Goal: Communication & Community: Answer question/provide support

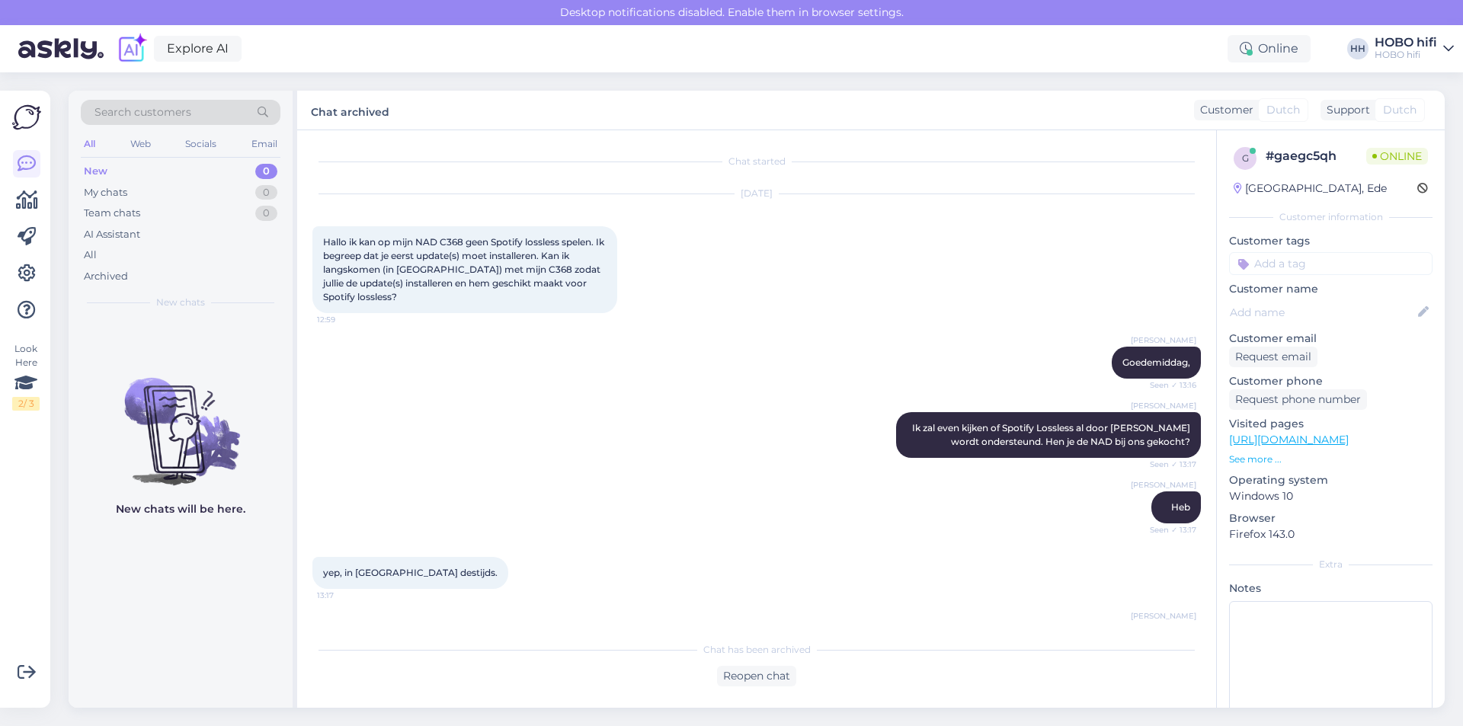
scroll to position [617, 0]
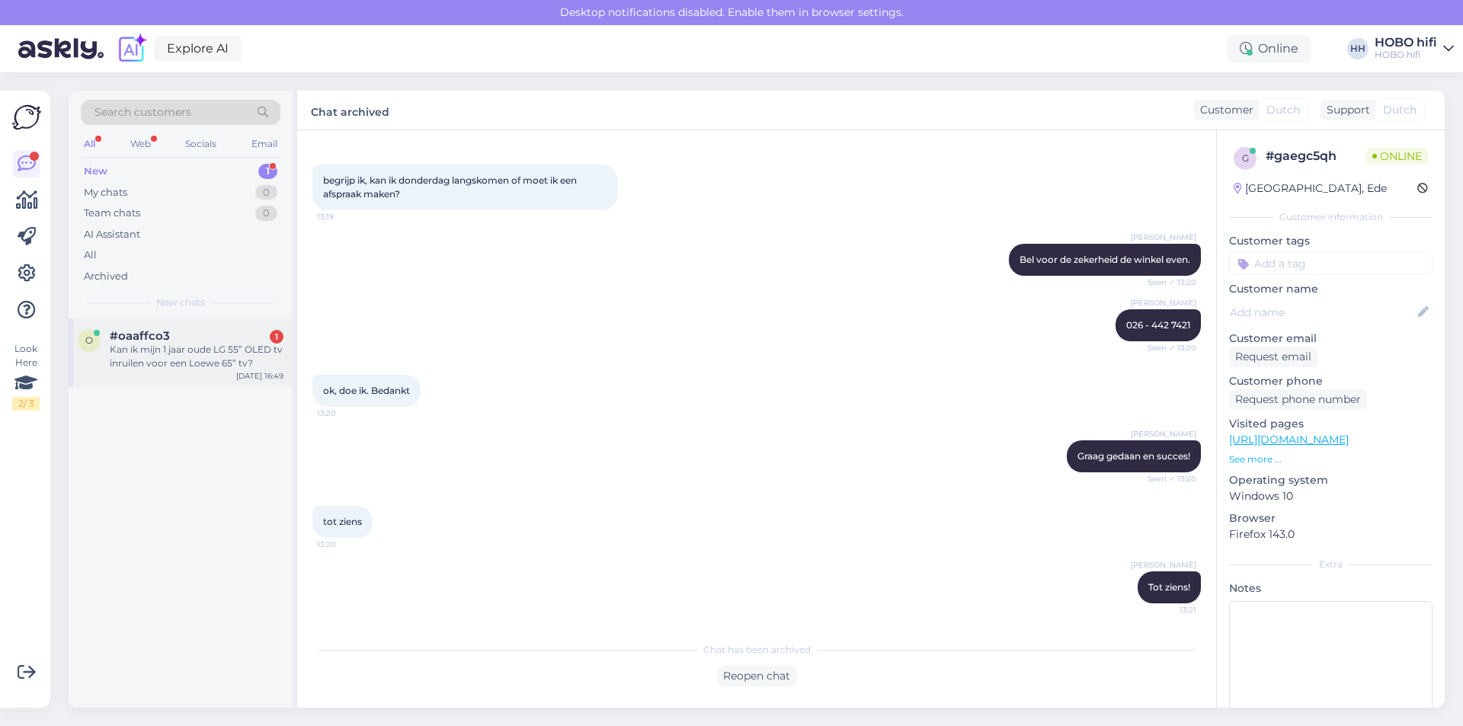
click at [138, 355] on div "Kan ik mijn 1 jaar oude LG 55” OLED tv inruilen voor een Loewe 65” tv?" at bounding box center [197, 356] width 174 height 27
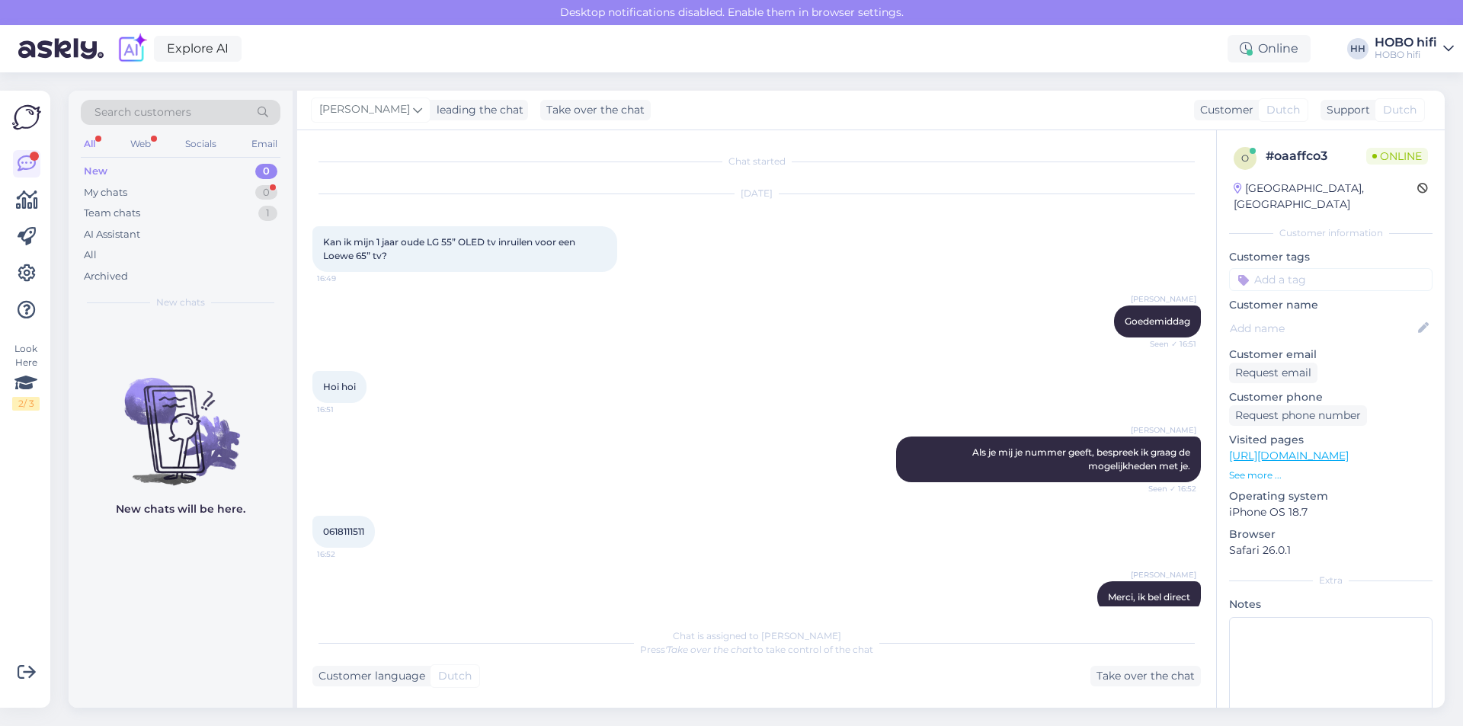
scroll to position [24, 0]
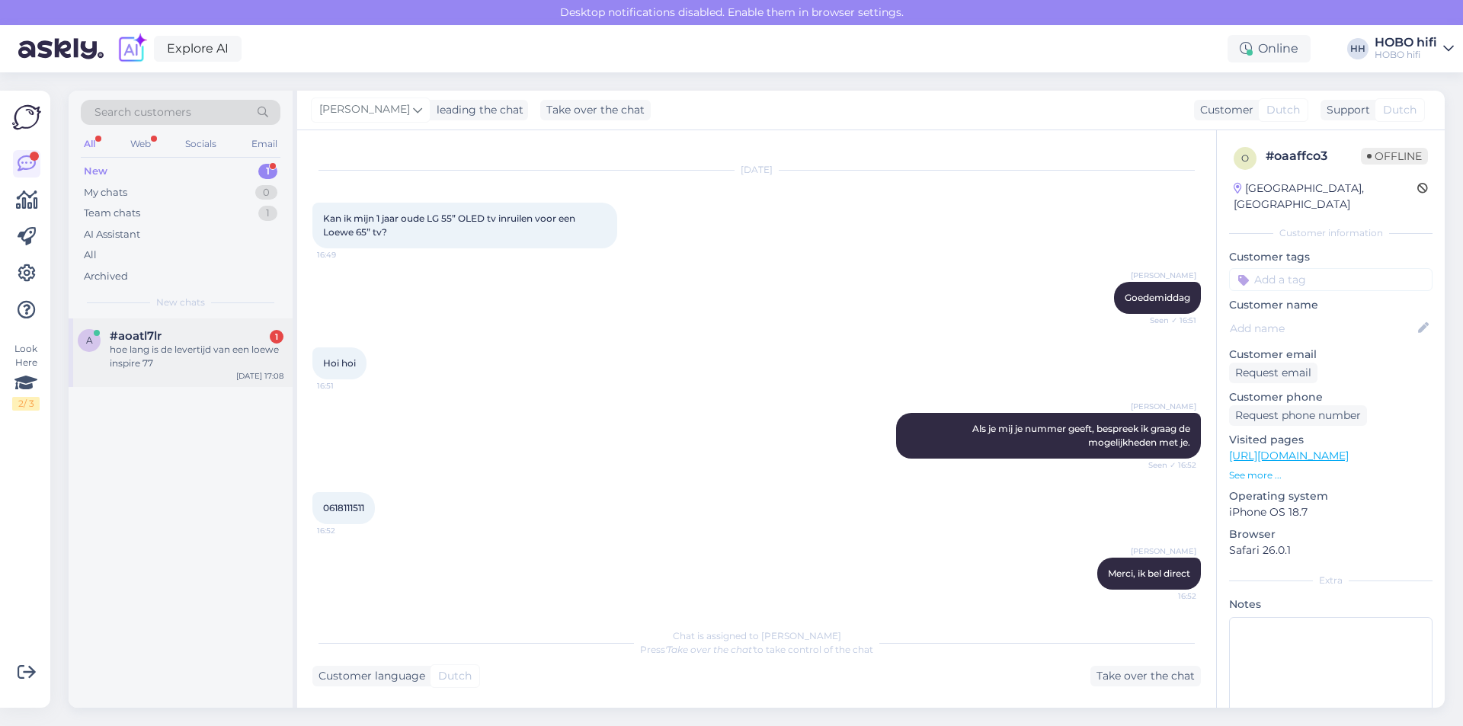
click at [218, 339] on div "#aoatl7lr 1" at bounding box center [197, 336] width 174 height 14
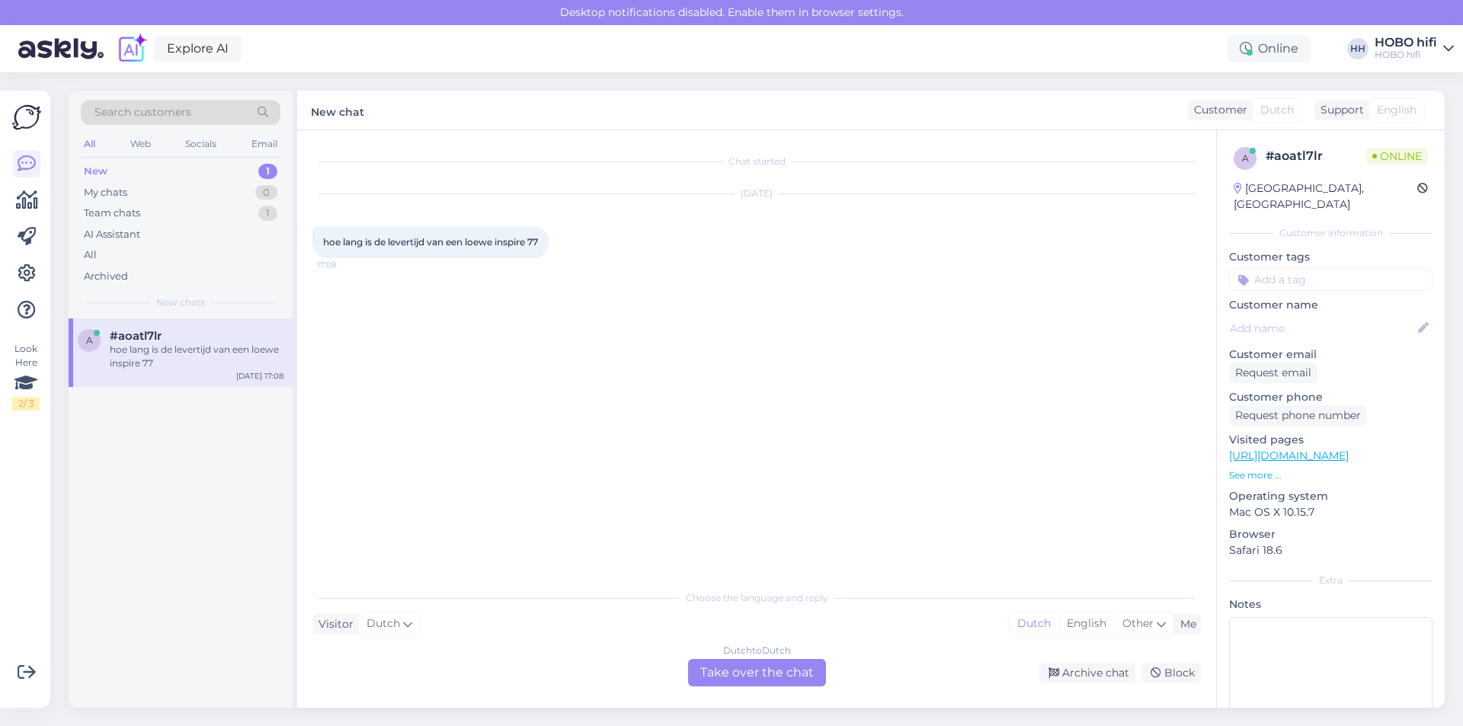
click at [798, 660] on div "Dutch to Dutch Take over the chat" at bounding box center [757, 672] width 138 height 27
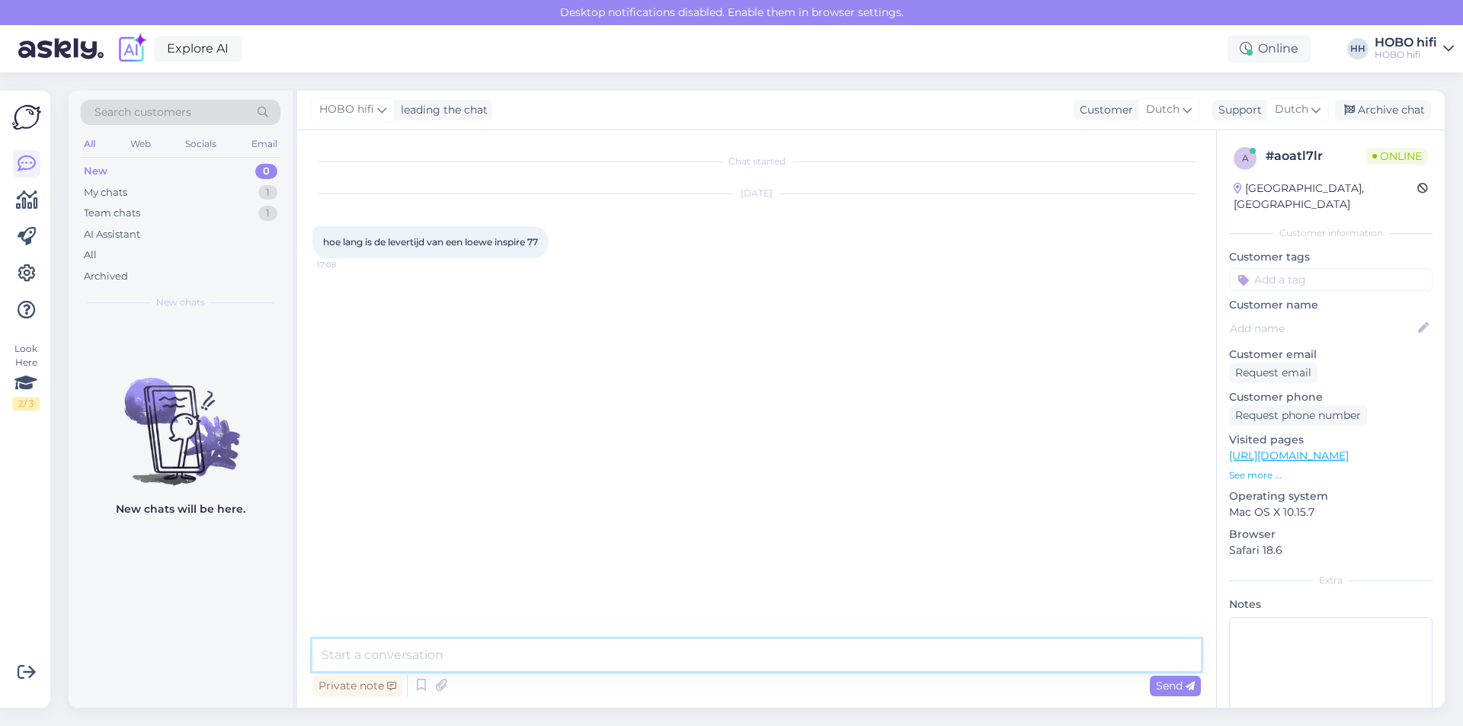
click at [519, 656] on textarea at bounding box center [756, 655] width 889 height 32
type textarea "Goedemiddag, mits op voorraad bij Loewe is dat ongeveer 5 werkdagen."
click at [1156, 684] on span "Send" at bounding box center [1175, 686] width 39 height 14
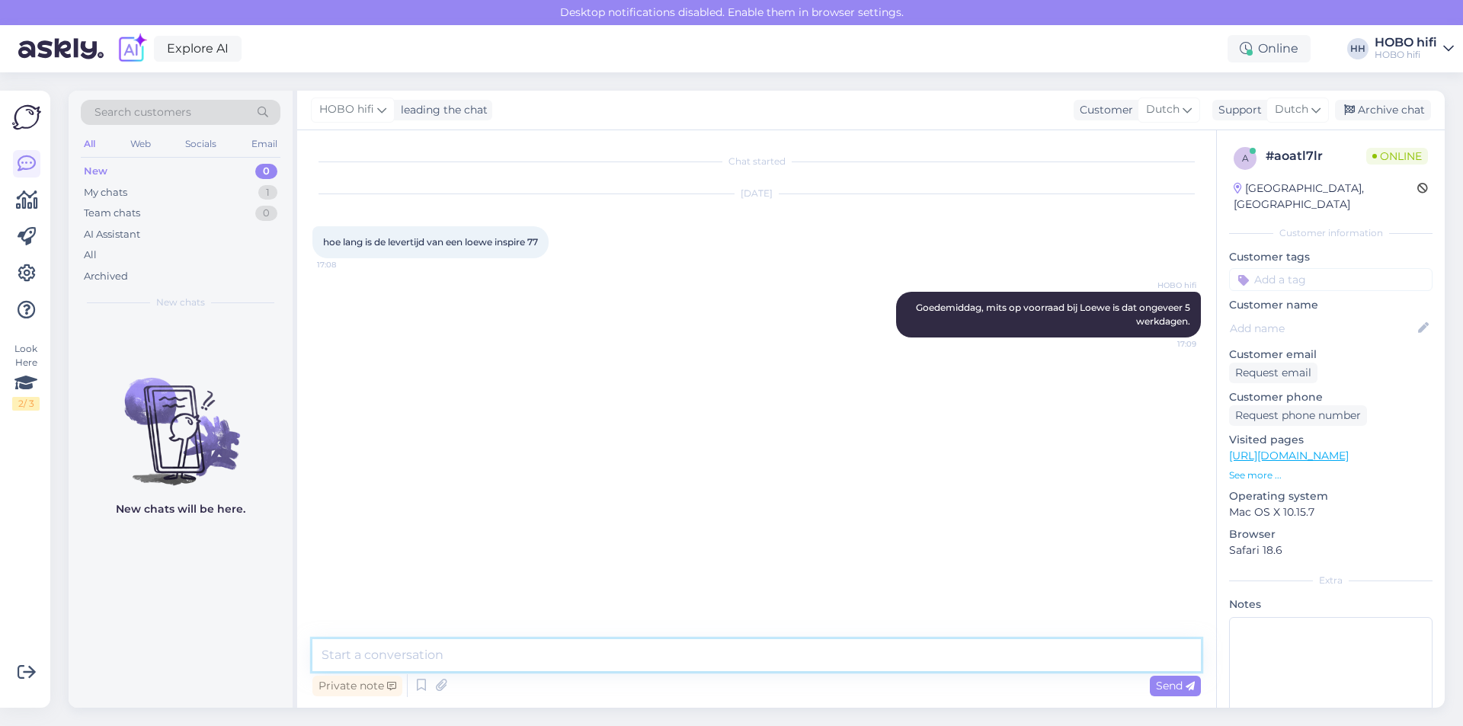
click at [414, 662] on textarea at bounding box center [756, 655] width 889 height 32
type textarea "Wij kunnen dat morgen voor je navragen."
click at [1172, 679] on span "Send" at bounding box center [1175, 686] width 39 height 14
click at [1277, 449] on link "[URL][DOMAIN_NAME]" at bounding box center [1289, 456] width 120 height 14
click at [538, 665] on textarea at bounding box center [756, 655] width 889 height 32
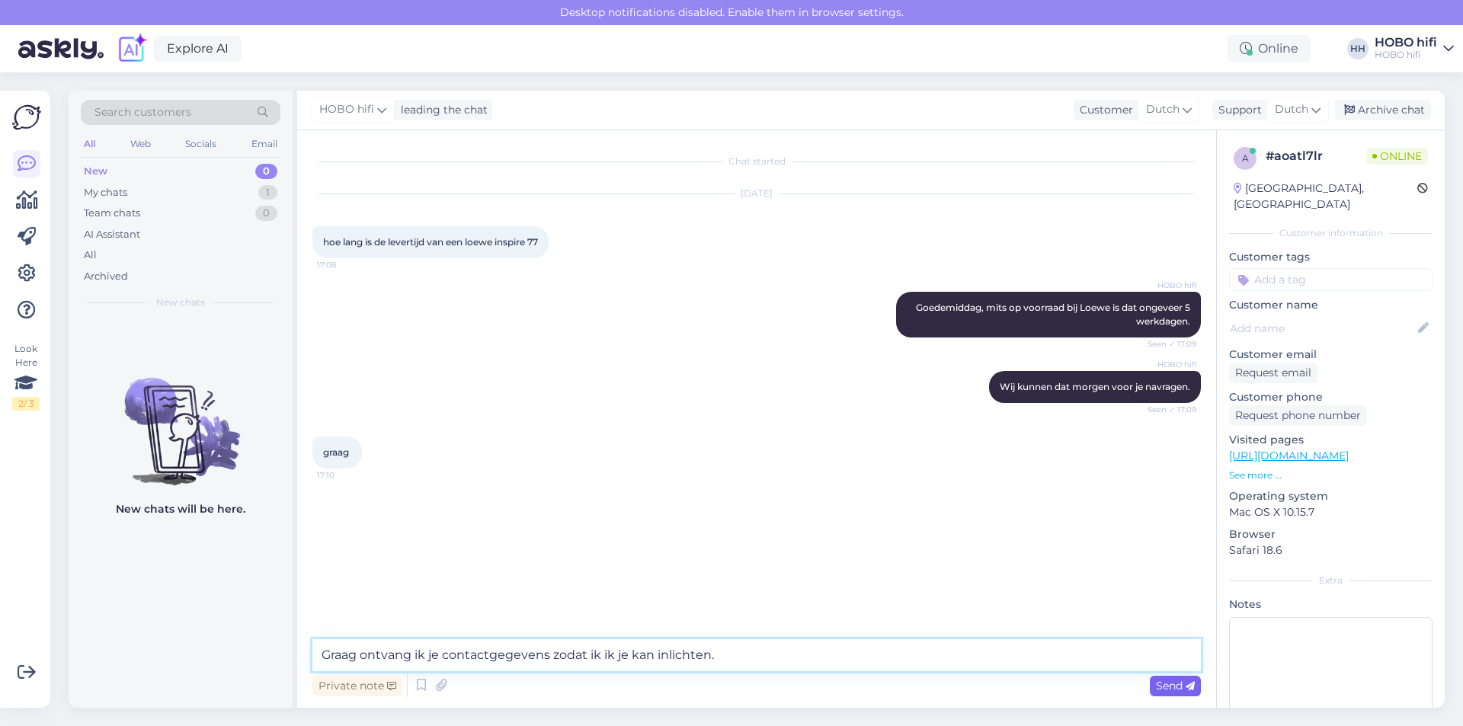
type textarea "Graag ontvang ik je contactgegevens zodat ik ik je kan inlichten."
click at [1171, 681] on span "Send" at bounding box center [1175, 686] width 39 height 14
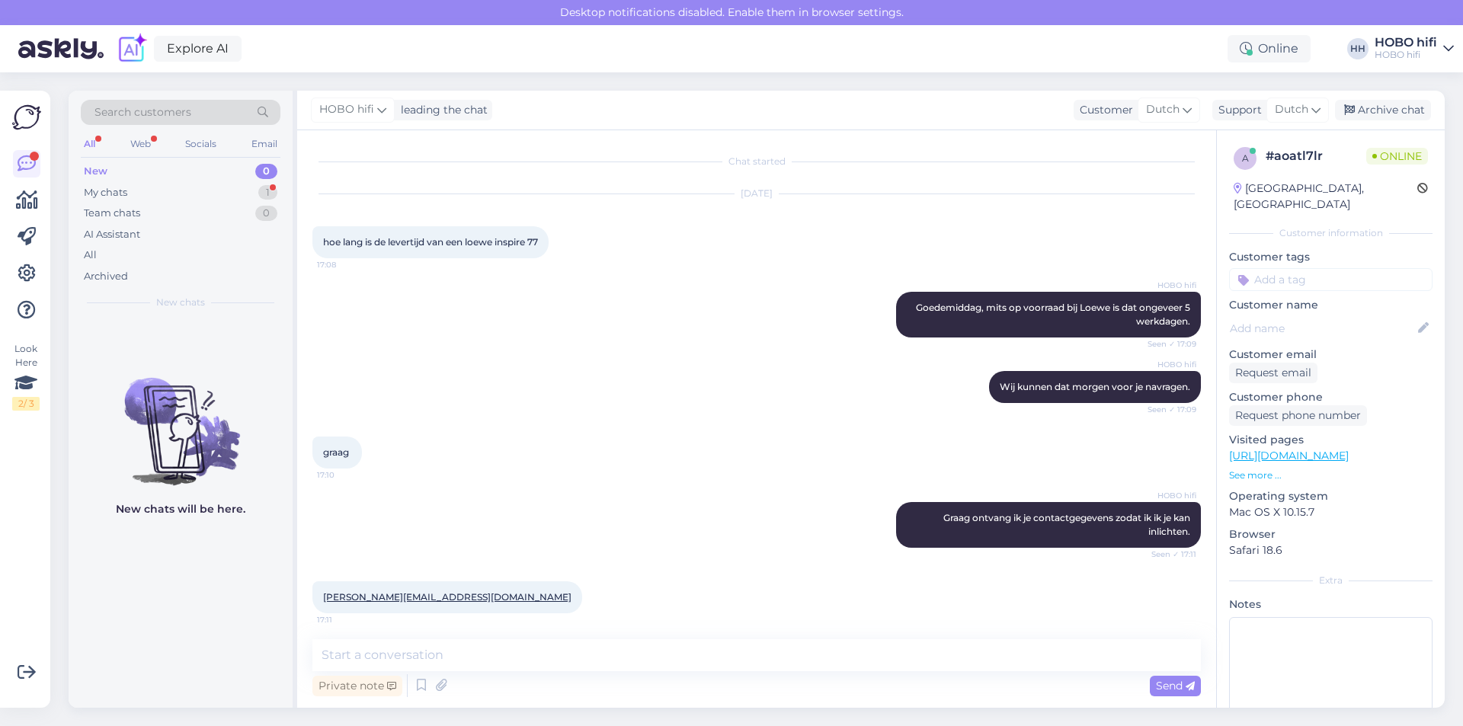
scroll to position [5, 0]
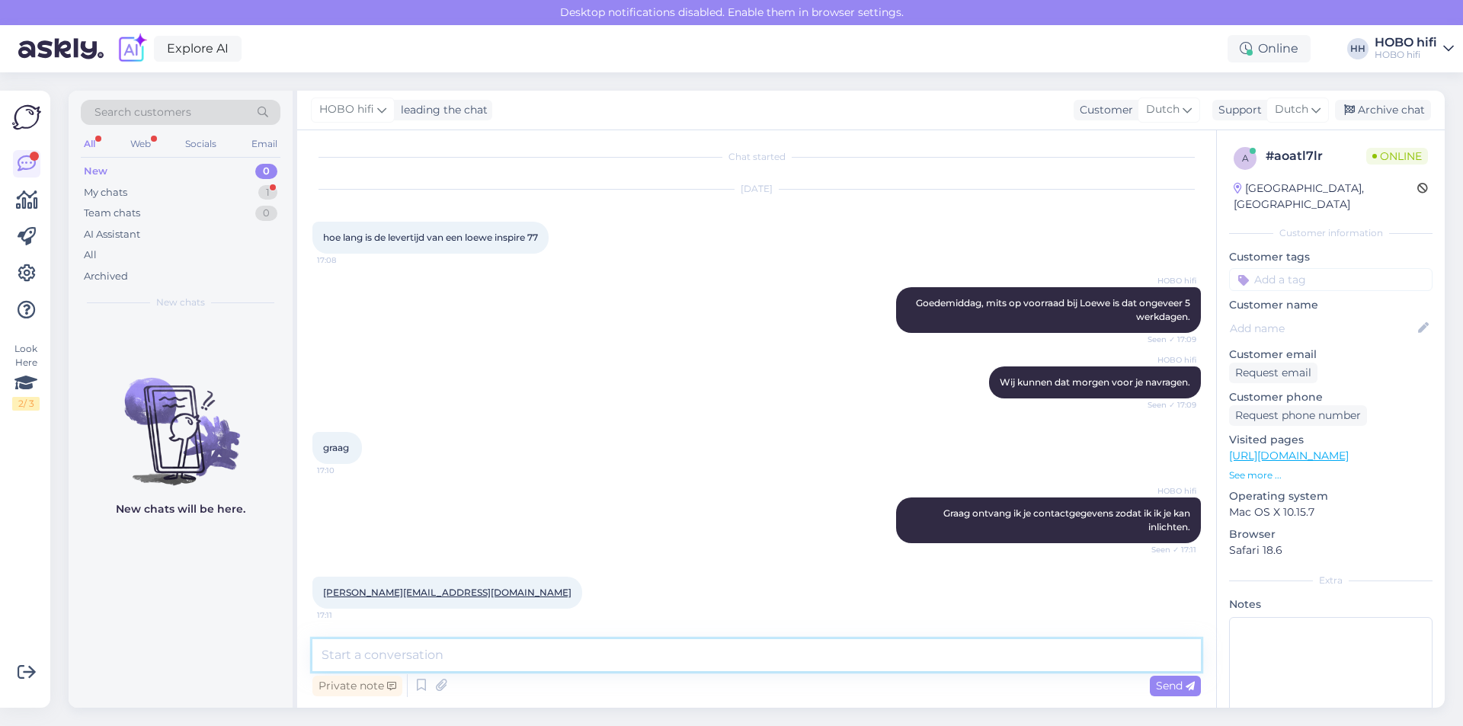
click at [477, 656] on textarea at bounding box center [756, 655] width 889 height 32
type textarea "Dank je wel. Ik zal je morgen via dit mailadres informeren. Met vriendelijke gr…"
click at [1158, 687] on span "Send" at bounding box center [1175, 686] width 39 height 14
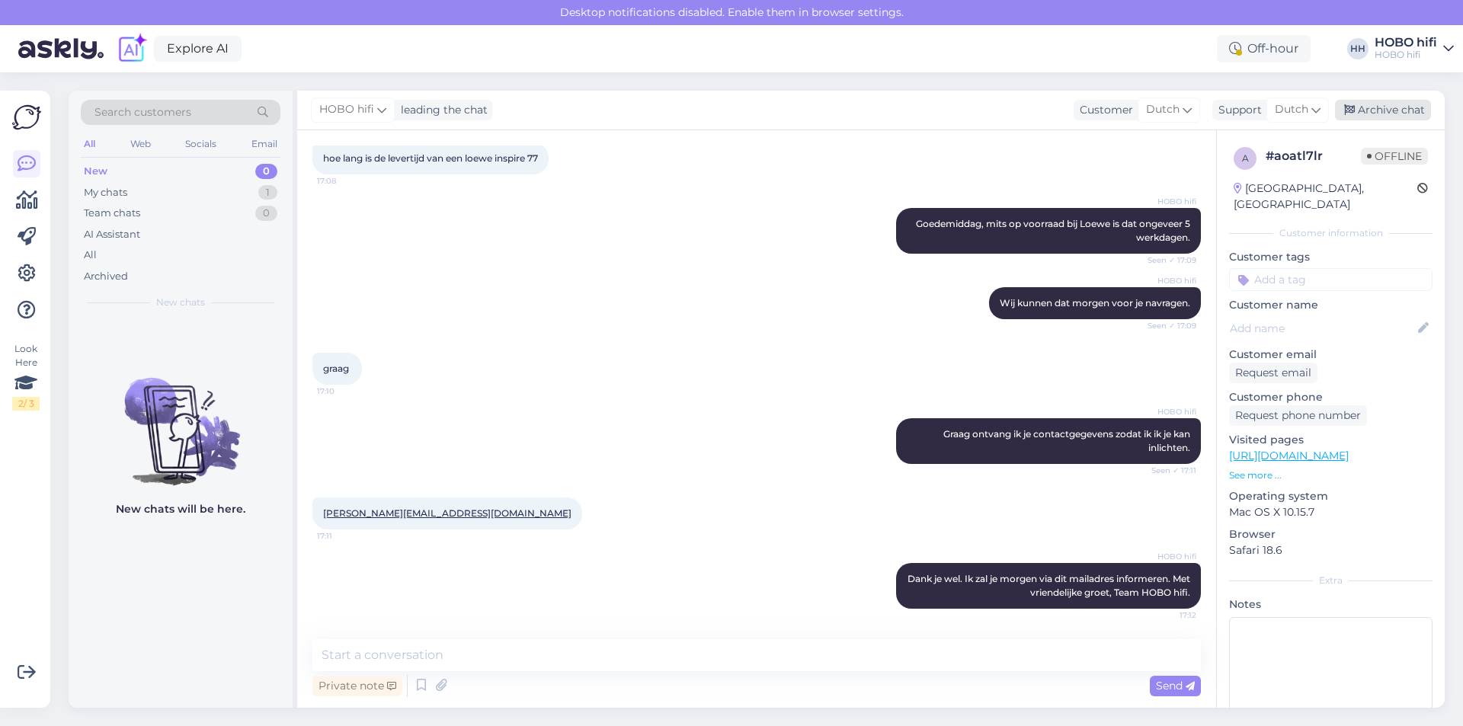
click at [1372, 111] on div "Archive chat" at bounding box center [1383, 110] width 96 height 21
